Goal: Navigation & Orientation: Find specific page/section

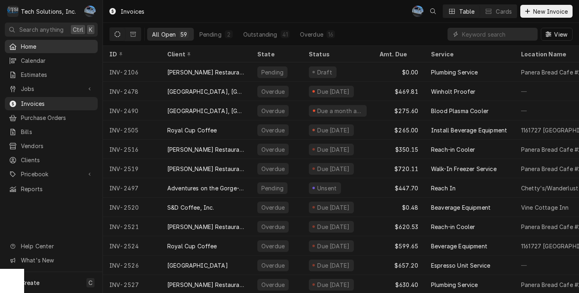
click at [41, 49] on div "Home" at bounding box center [51, 46] width 90 height 10
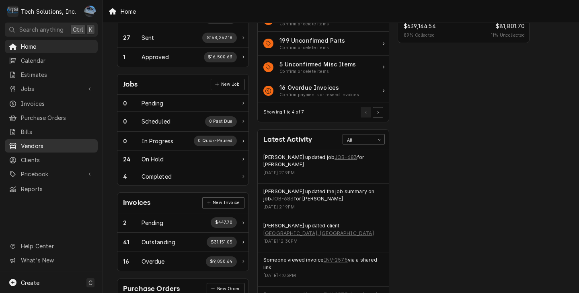
scroll to position [80, 0]
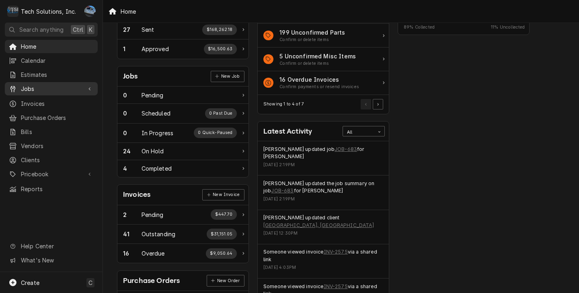
click at [38, 89] on span "Jobs" at bounding box center [51, 88] width 61 height 8
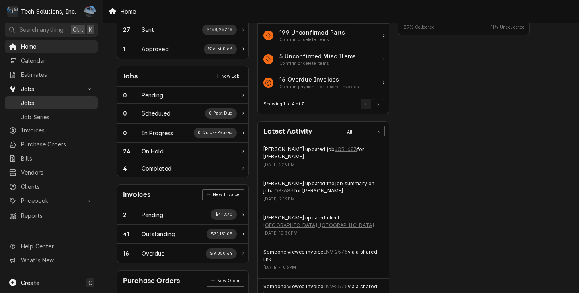
click at [37, 103] on span "Jobs" at bounding box center [57, 103] width 73 height 8
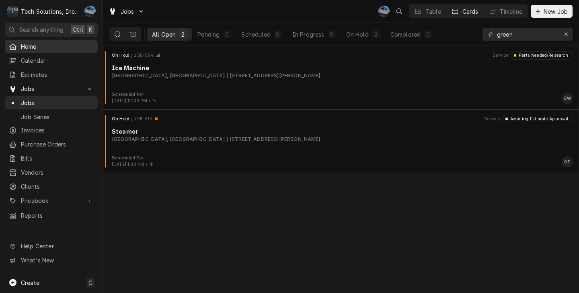
click at [37, 47] on span "Home" at bounding box center [57, 46] width 73 height 8
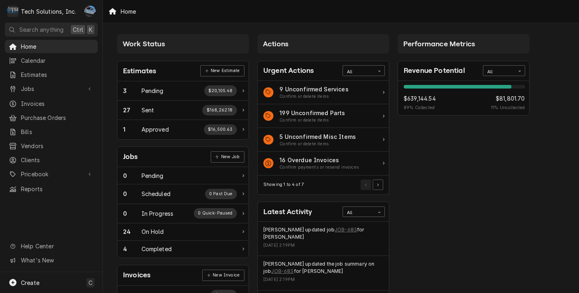
click at [487, 238] on div "Performance Metrics Revenue Potential All 89% $639,144.54 89 % Collected $81,80…" at bounding box center [464, 291] width 140 height 522
